Goal: Task Accomplishment & Management: Manage account settings

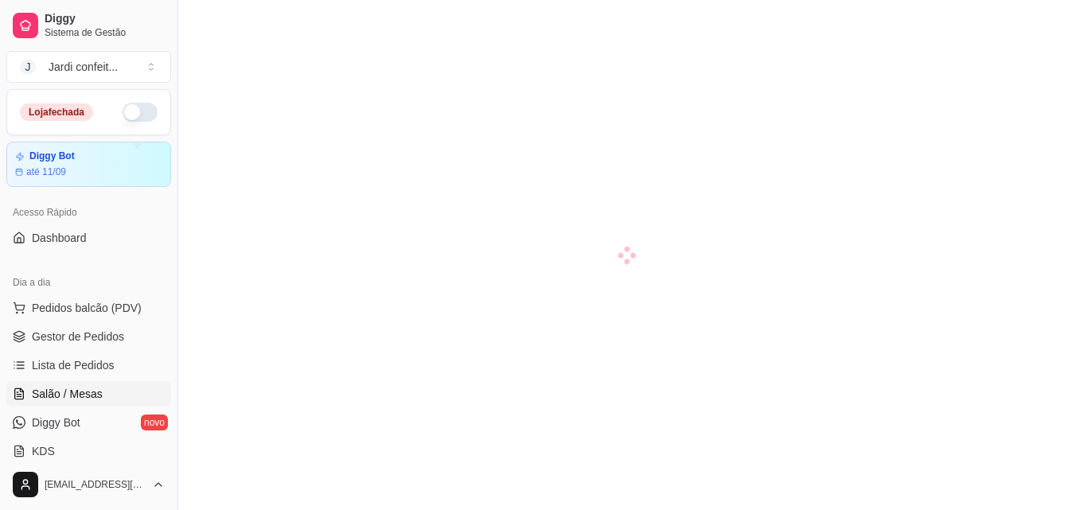
scroll to position [159, 0]
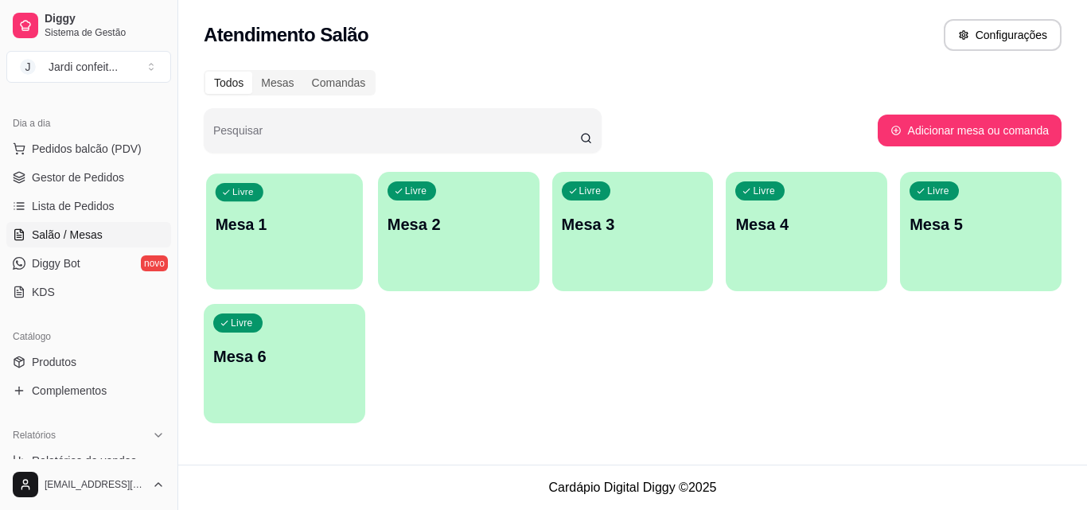
click at [300, 214] on p "Mesa 1" at bounding box center [285, 224] width 138 height 21
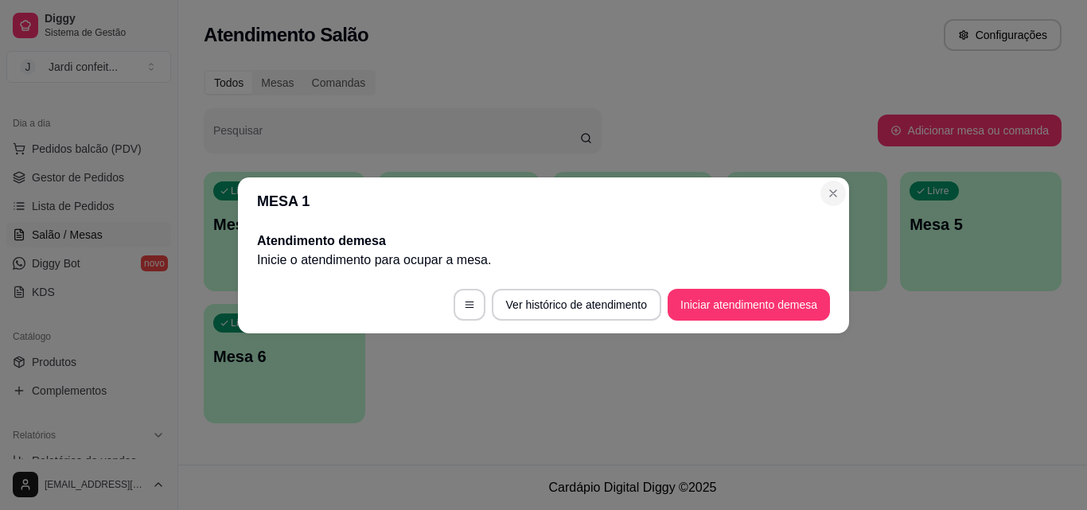
click at [835, 212] on header "MESA 1" at bounding box center [543, 201] width 611 height 48
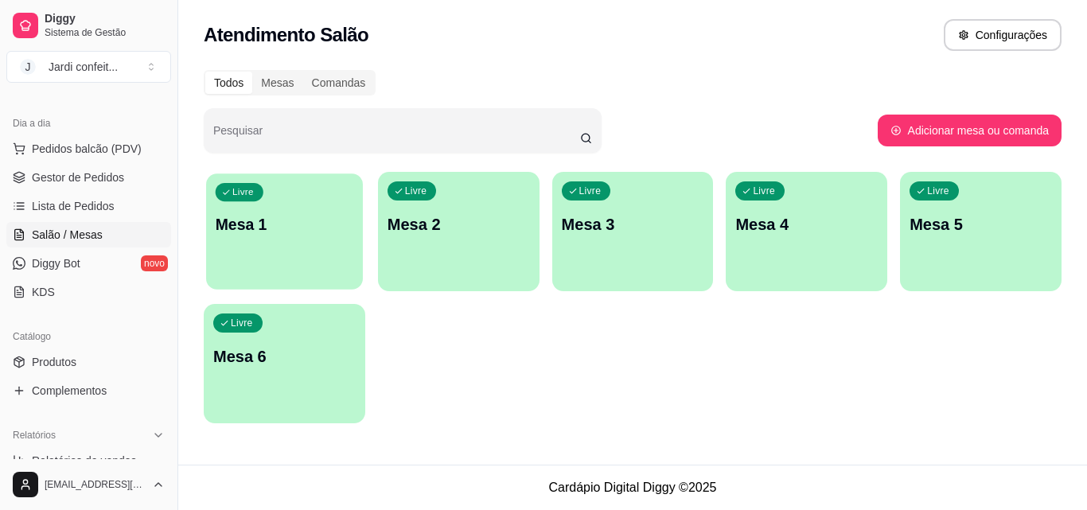
click at [344, 218] on p "Mesa 1" at bounding box center [285, 224] width 138 height 21
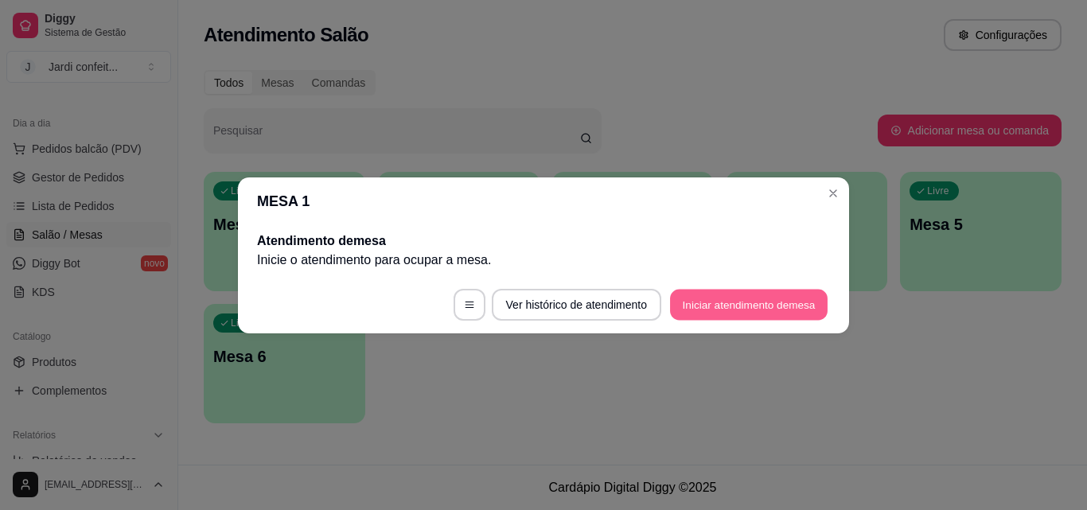
click at [780, 313] on button "Iniciar atendimento de mesa" at bounding box center [749, 304] width 158 height 31
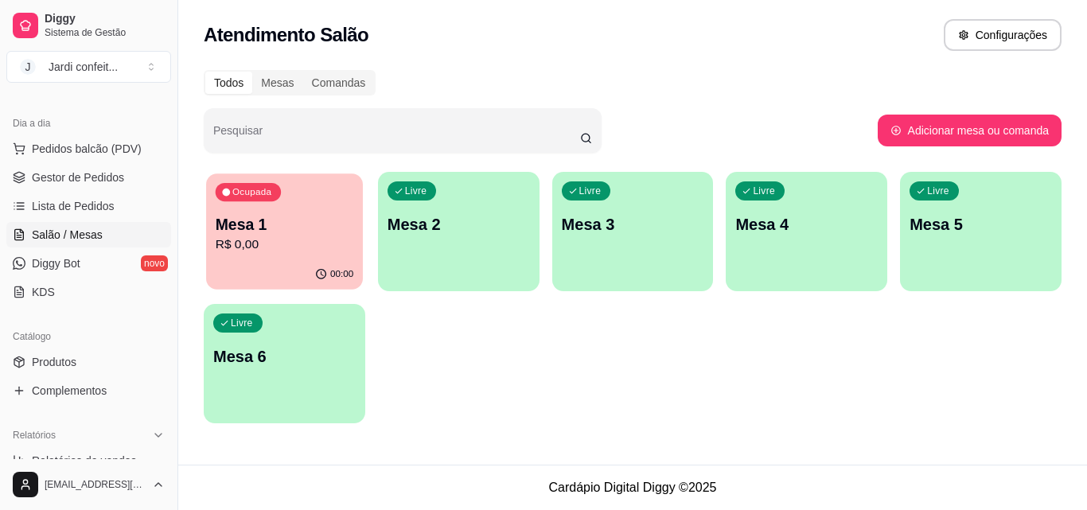
click at [302, 196] on div "Ocupada Mesa 1 R$ 0,00" at bounding box center [284, 216] width 157 height 86
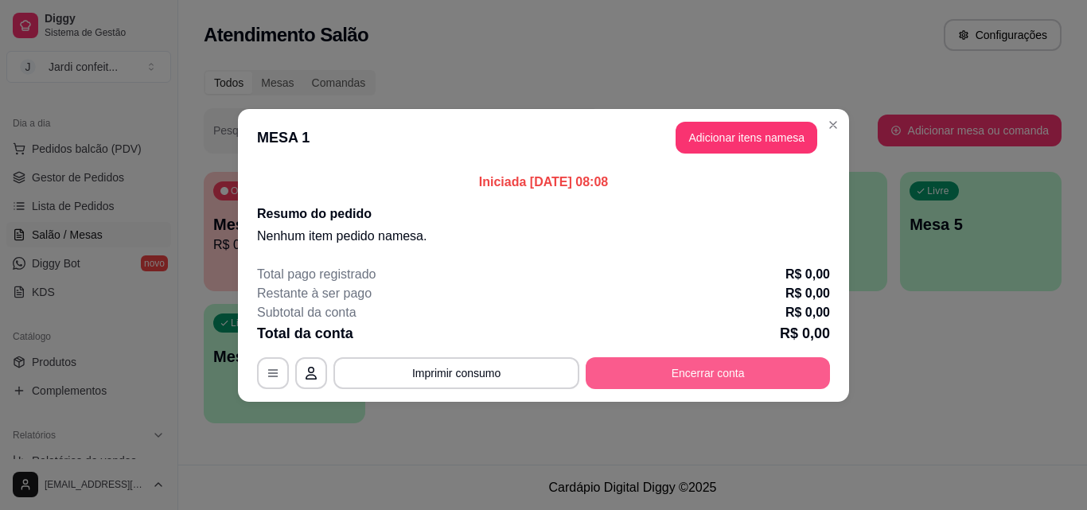
click at [629, 360] on button "Encerrar conta" at bounding box center [708, 373] width 244 height 32
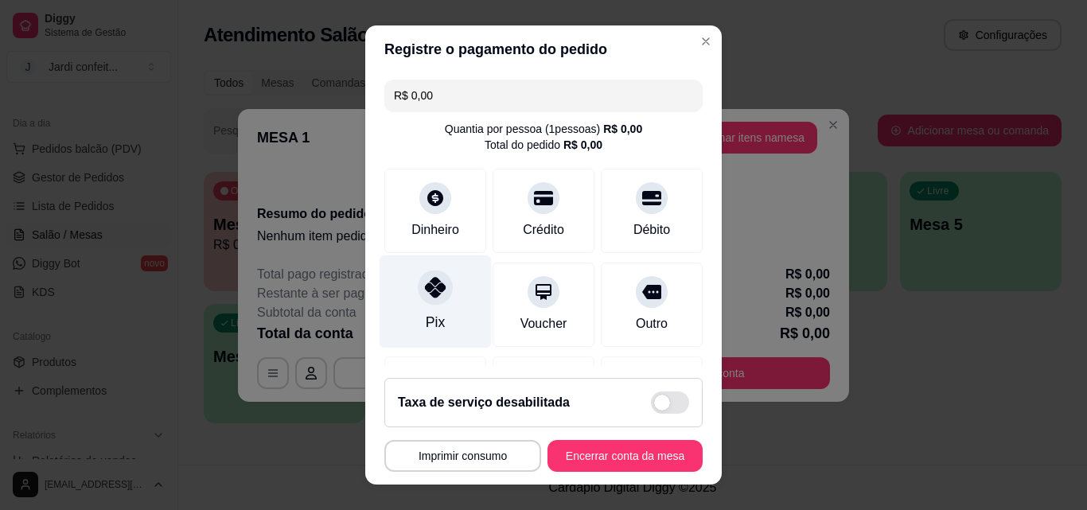
click at [430, 274] on div at bounding box center [435, 287] width 35 height 35
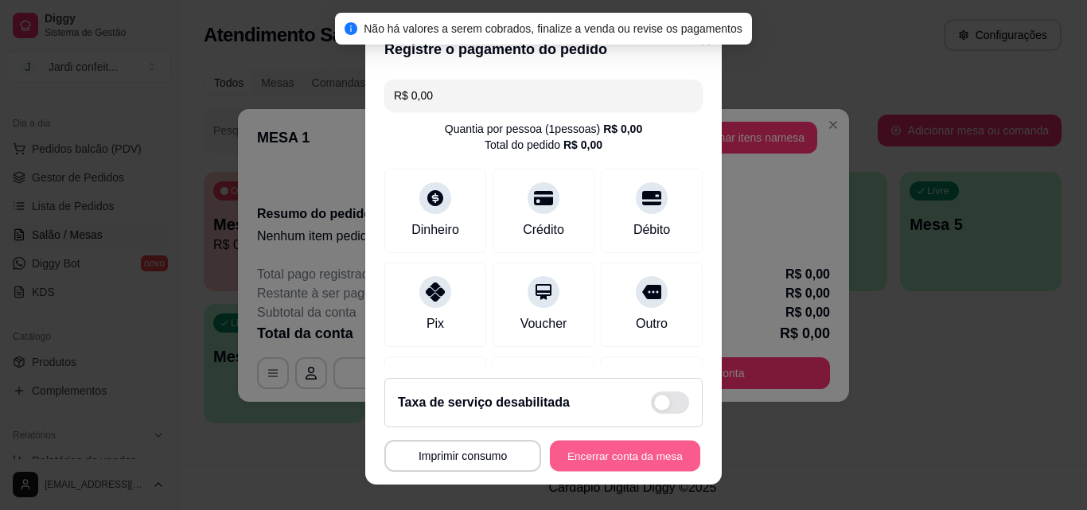
click at [580, 455] on button "Encerrar conta da mesa" at bounding box center [625, 456] width 150 height 31
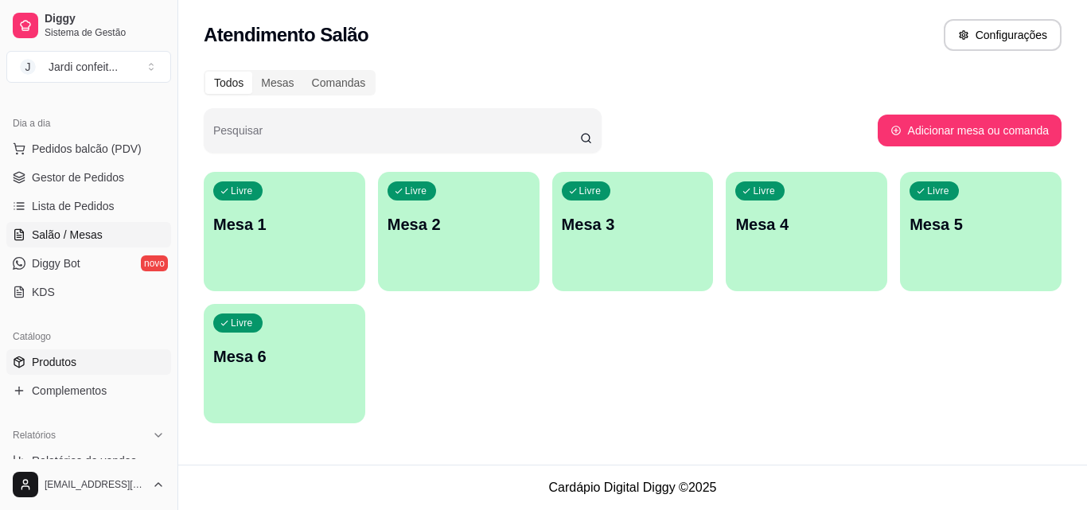
click at [54, 367] on span "Produtos" at bounding box center [54, 362] width 45 height 16
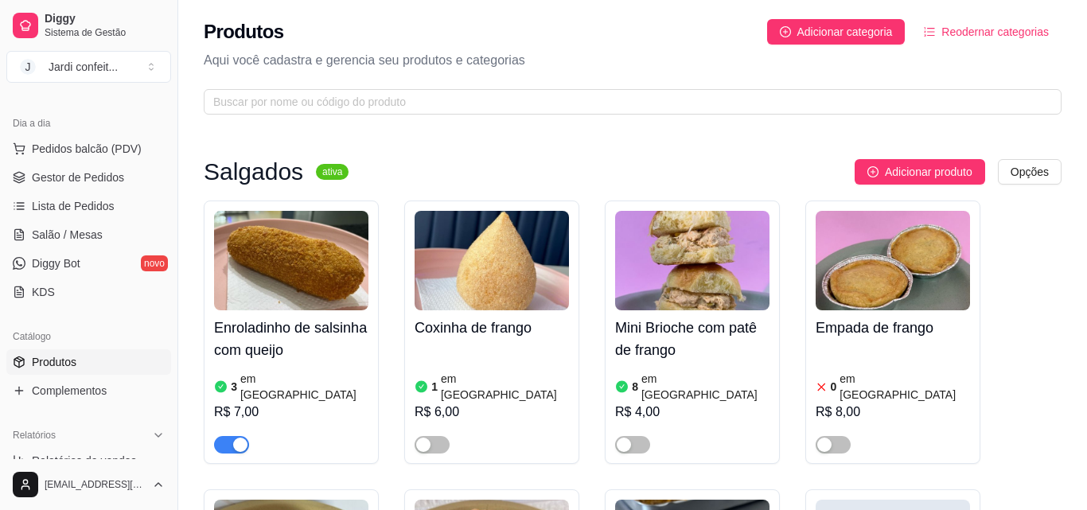
click at [44, 364] on span "Produtos" at bounding box center [54, 362] width 45 height 16
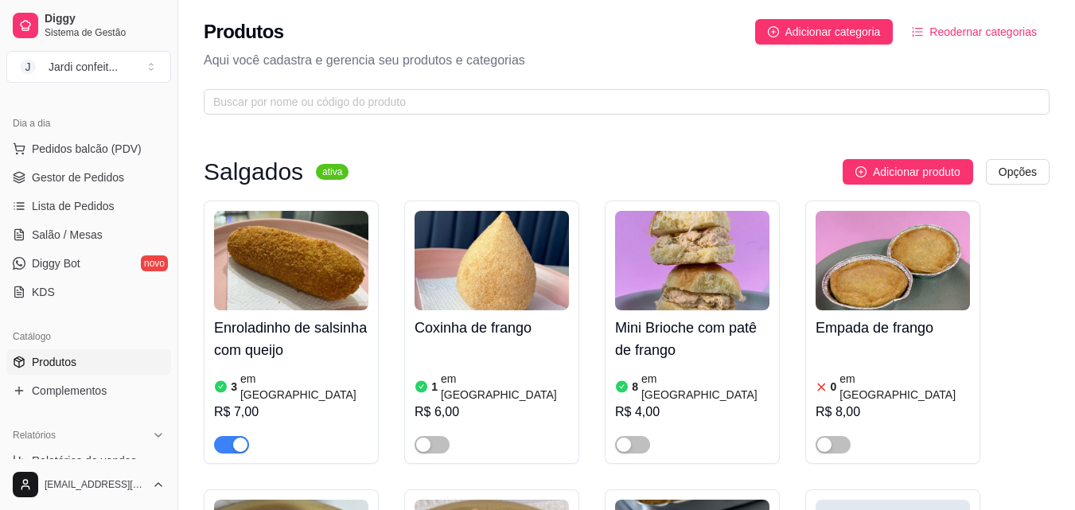
scroll to position [80, 0]
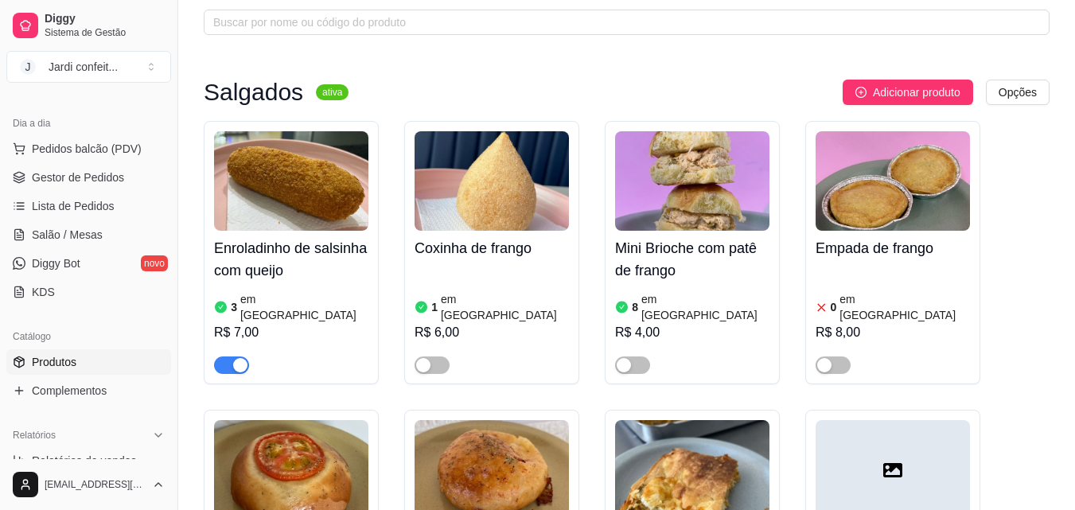
click at [474, 255] on h4 "Coxinha de frango" at bounding box center [491, 248] width 154 height 22
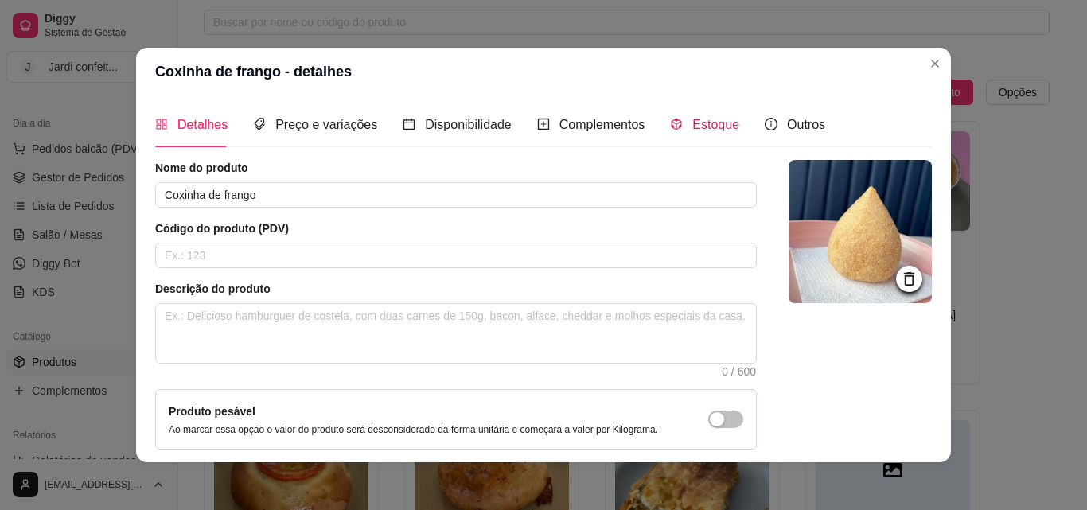
click at [692, 119] on span "Estoque" at bounding box center [715, 125] width 47 height 14
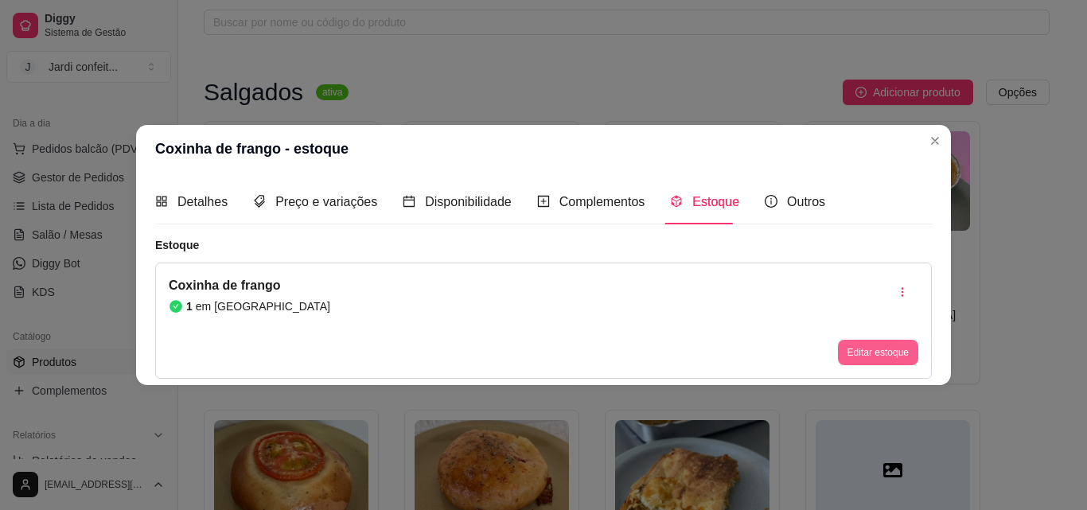
click at [906, 351] on button "Editar estoque" at bounding box center [878, 352] width 80 height 25
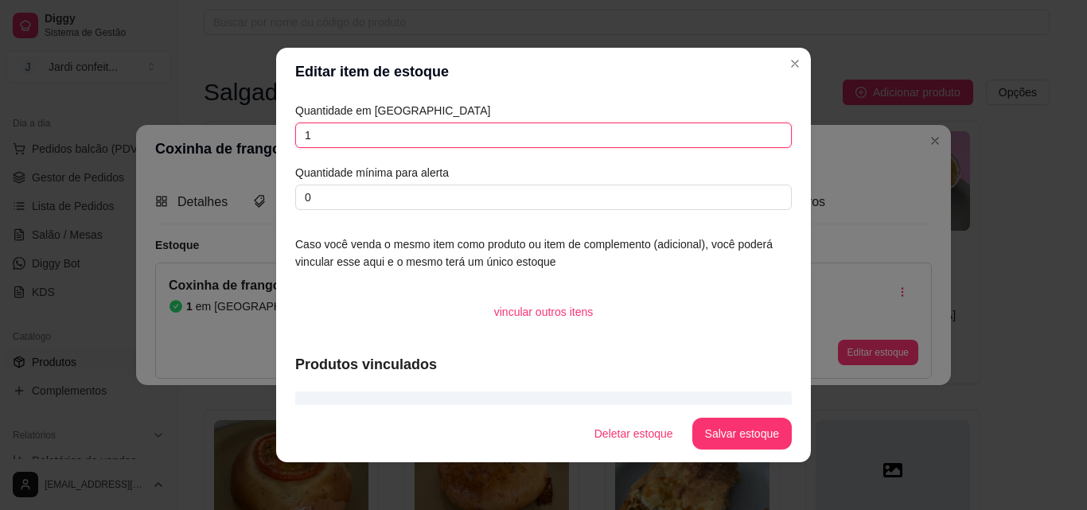
click at [354, 134] on input "1" at bounding box center [543, 135] width 496 height 25
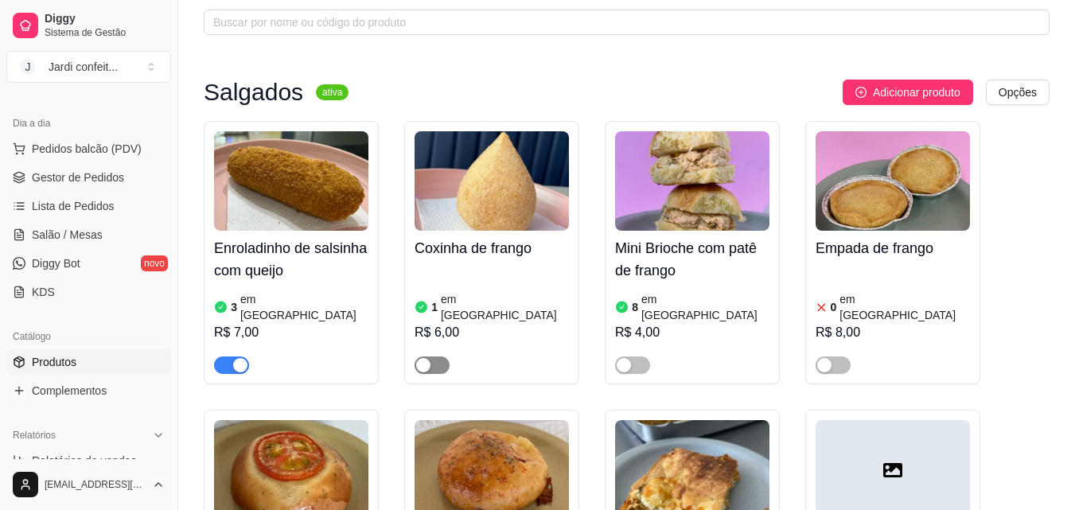
click at [422, 358] on div "button" at bounding box center [423, 365] width 14 height 14
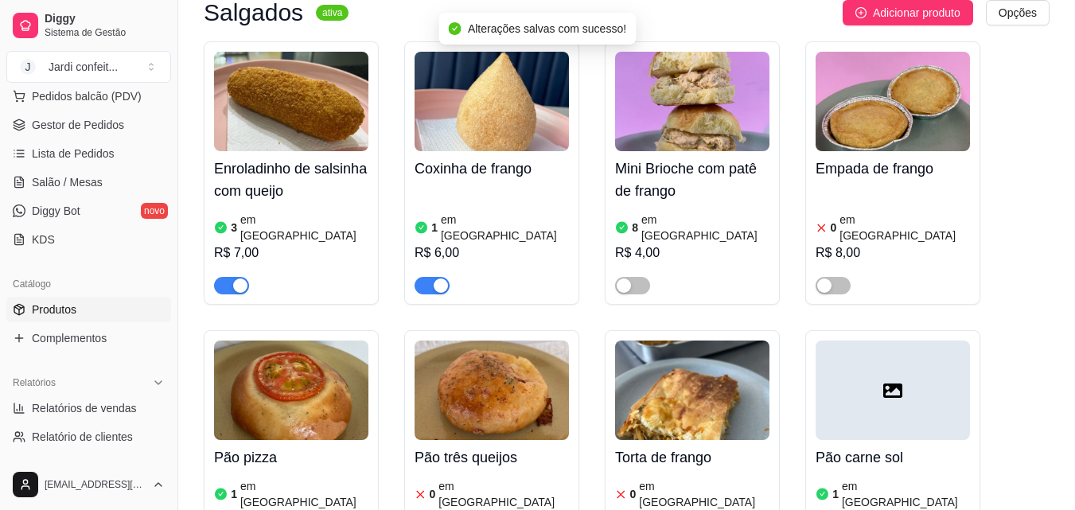
scroll to position [239, 0]
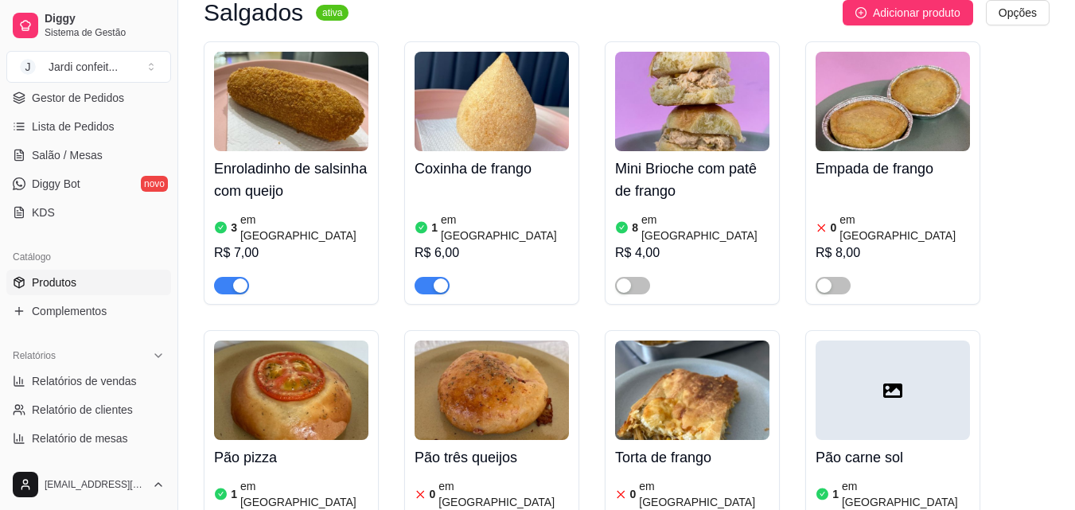
click at [426, 277] on span "button" at bounding box center [431, 286] width 35 height 18
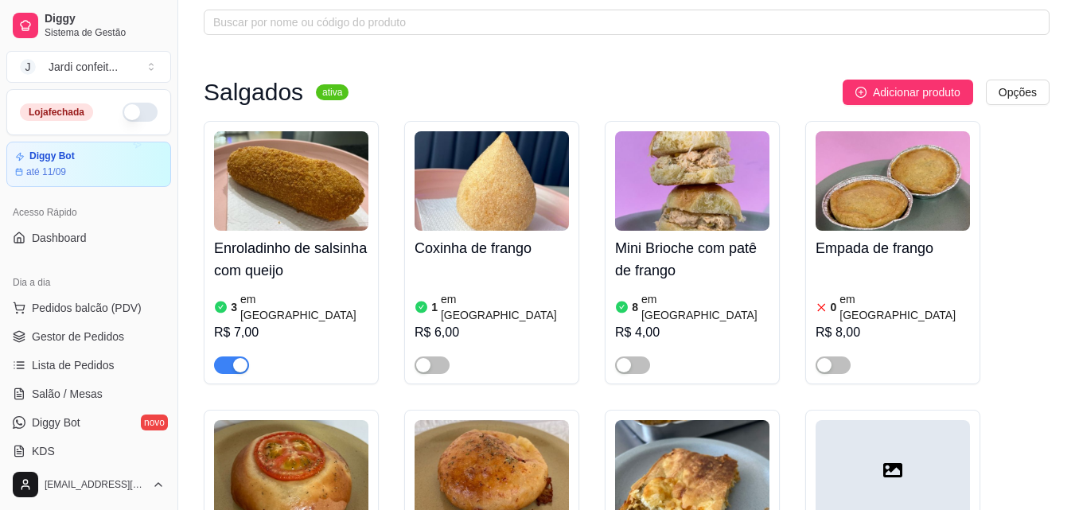
scroll to position [159, 0]
